Goal: Task Accomplishment & Management: Use online tool/utility

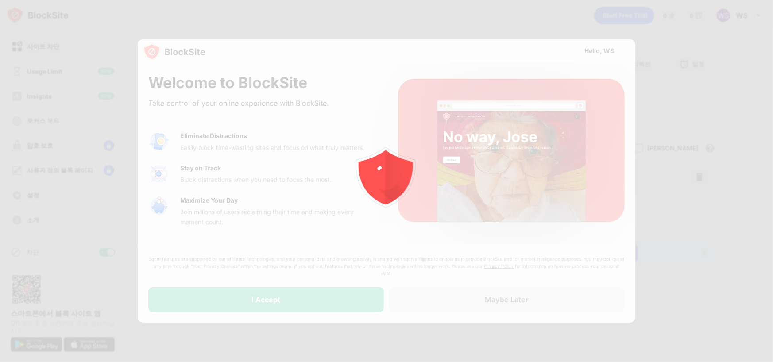
click at [290, 296] on div at bounding box center [386, 181] width 773 height 362
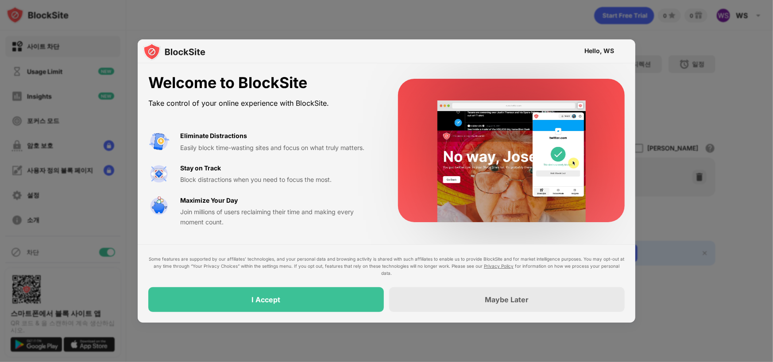
click at [284, 301] on div "I Accept" at bounding box center [266, 299] width 236 height 25
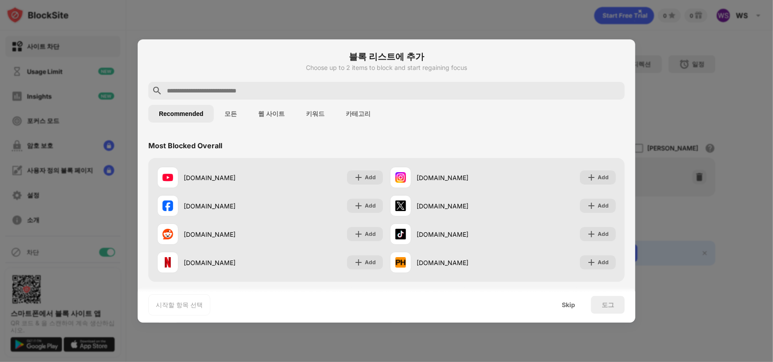
click at [335, 87] on input "text" at bounding box center [393, 90] width 455 height 11
click at [565, 306] on div "Skip" at bounding box center [568, 305] width 13 height 7
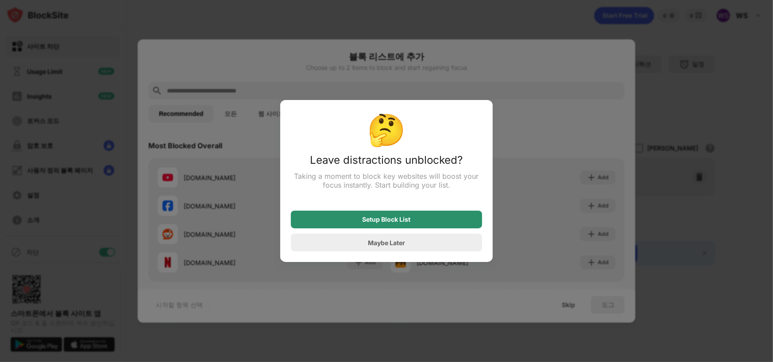
click at [401, 226] on div "Setup Block List" at bounding box center [386, 220] width 191 height 18
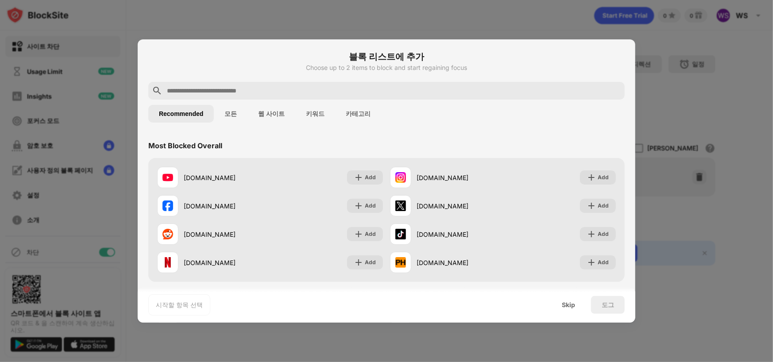
click at [348, 93] on input "text" at bounding box center [393, 90] width 455 height 11
paste input "**********"
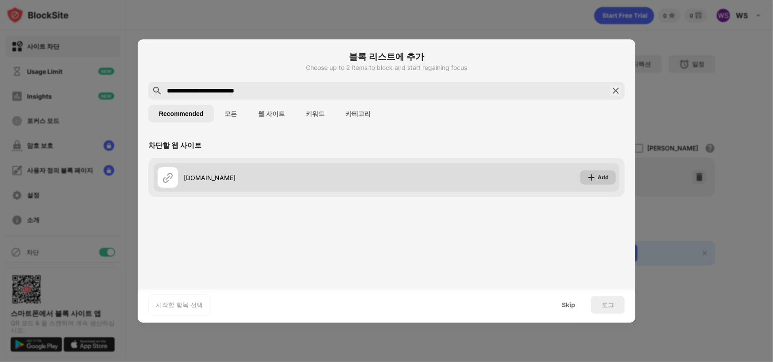
type input "**********"
click at [602, 178] on div "Add" at bounding box center [603, 177] width 11 height 9
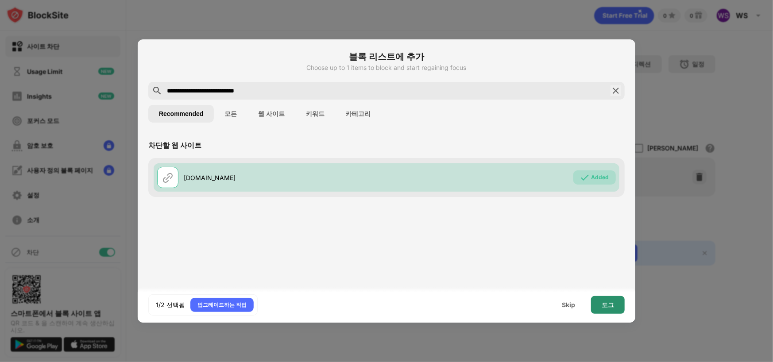
click at [615, 301] on div "도그" at bounding box center [608, 305] width 34 height 18
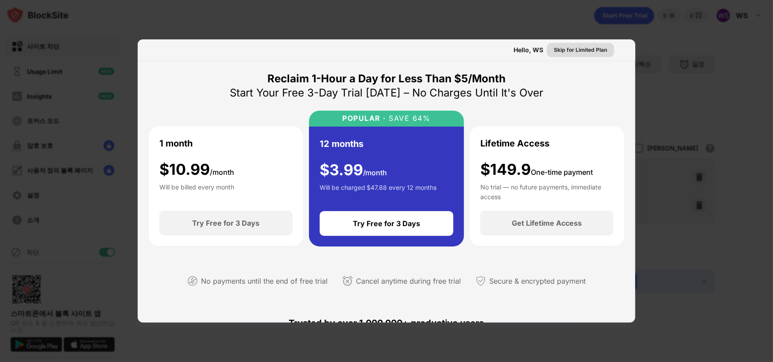
click at [564, 49] on div "Skip for Limited Plan" at bounding box center [580, 50] width 53 height 9
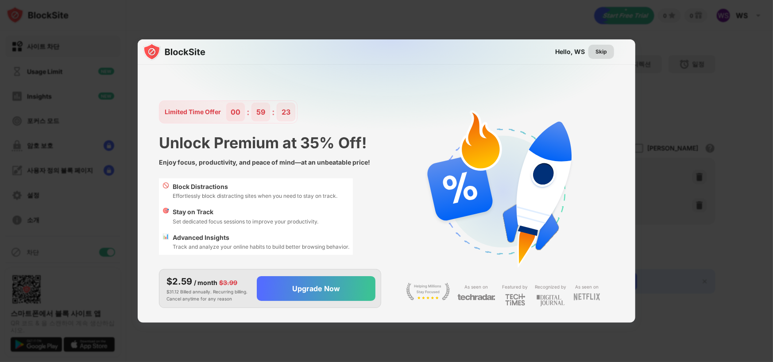
click at [599, 52] on div "Skip" at bounding box center [602, 51] width 12 height 9
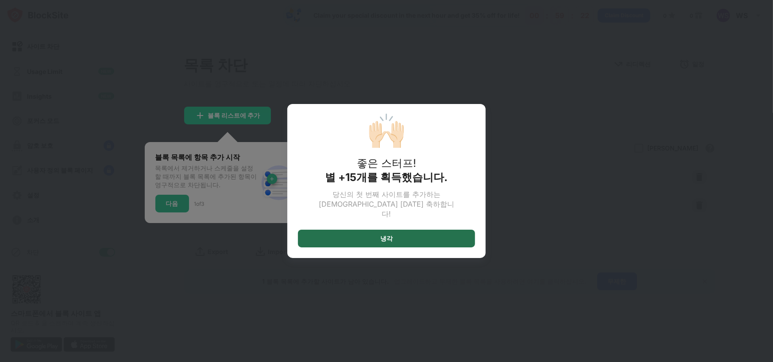
click at [447, 234] on div "냉각" at bounding box center [386, 239] width 177 height 18
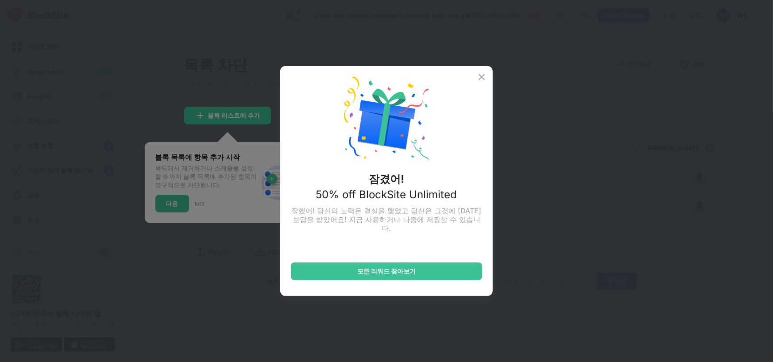
click at [480, 77] on img at bounding box center [481, 77] width 11 height 11
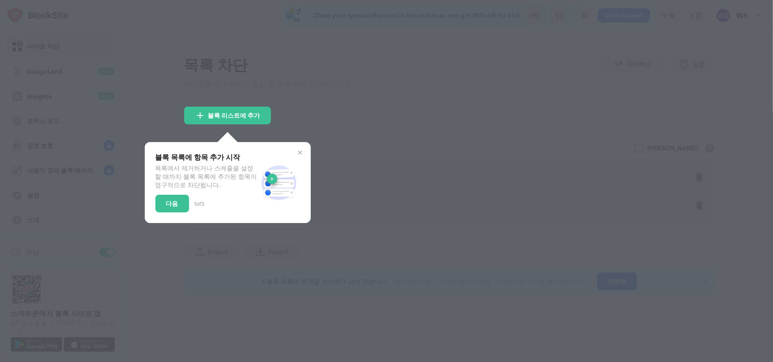
click at [297, 156] on img at bounding box center [300, 152] width 7 height 7
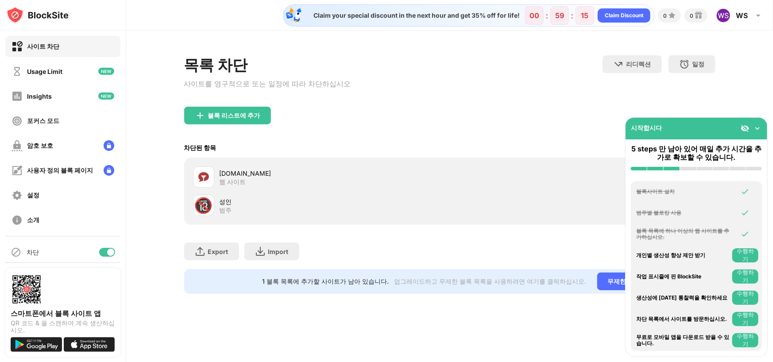
click at [498, 129] on div "블록 리스트에 추가" at bounding box center [449, 123] width 531 height 32
click at [759, 128] on img at bounding box center [757, 128] width 9 height 9
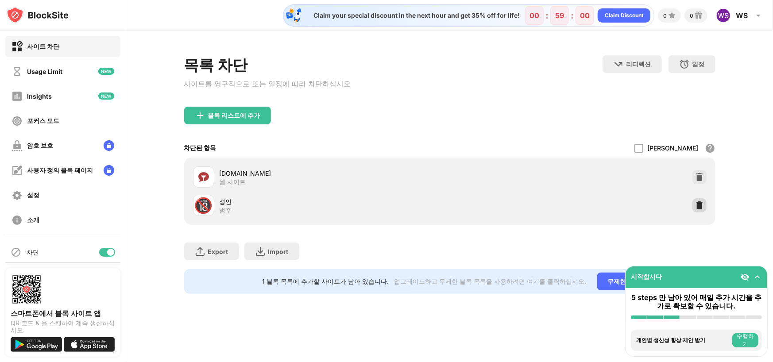
click at [696, 208] on img at bounding box center [699, 205] width 9 height 9
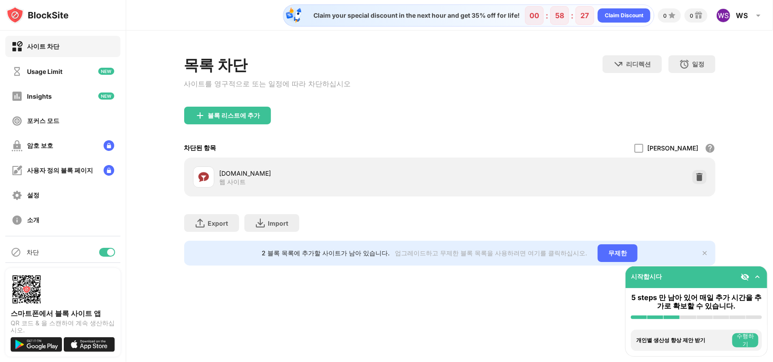
click at [746, 66] on div "목록 차단 사이트를 영구적으로 또는 일정에 따라 차단하십시오 리디렉션 웹 사이트 리디렉션을 설정하려면 클릭하십시오 일정 블록 목록이 활성화될 …" at bounding box center [449, 161] width 647 height 260
